Goal: Find specific page/section: Find specific page/section

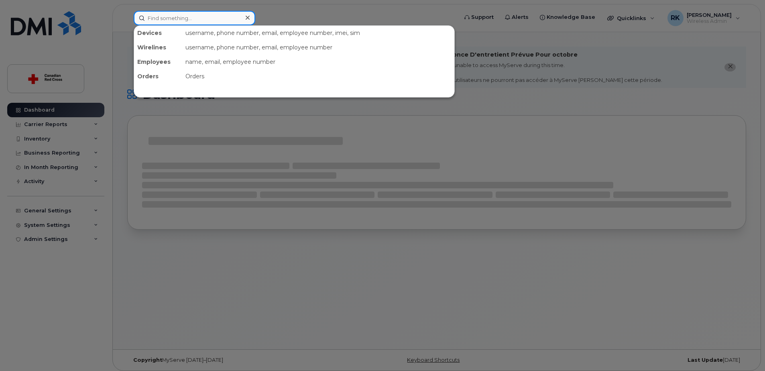
click at [169, 20] on input at bounding box center [195, 18] width 122 height 14
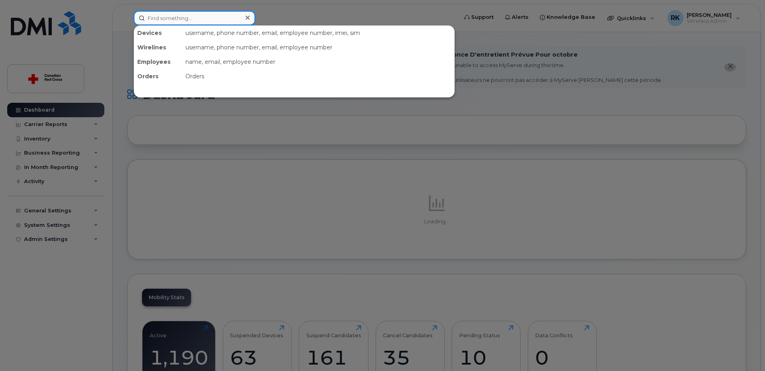
paste input "4164280524"
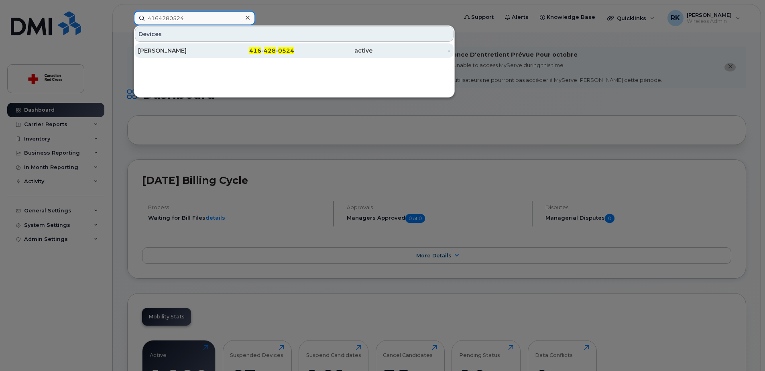
type input "4164280524"
click at [165, 45] on div "[PERSON_NAME]" at bounding box center [177, 50] width 78 height 14
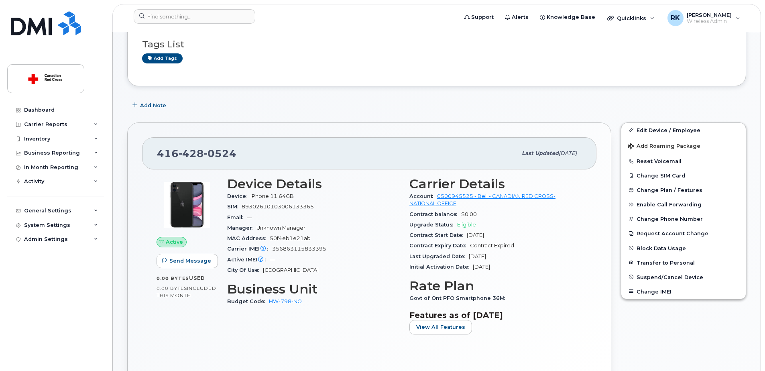
scroll to position [161, 0]
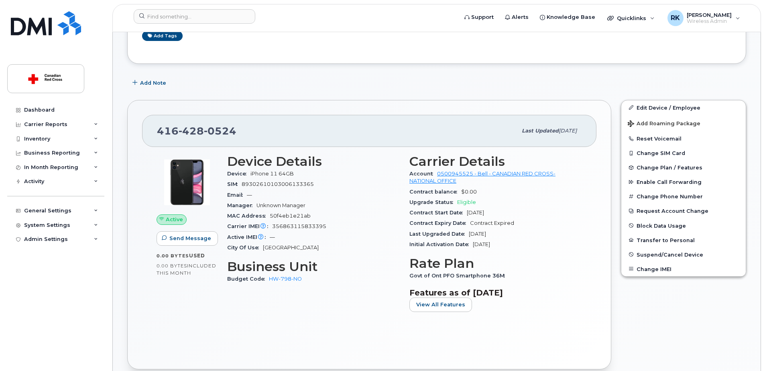
click at [508, 84] on div "Add Note" at bounding box center [436, 83] width 619 height 14
